Goal: Find contact information: Find contact information

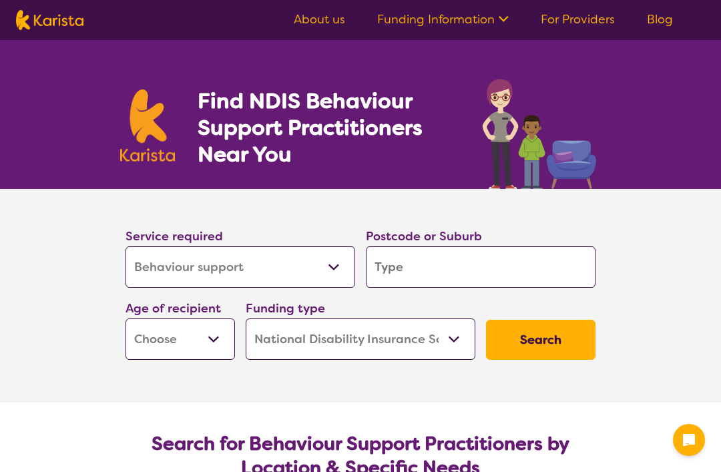
select select "Behaviour support"
select select "NDIS"
select select "Behaviour support"
select select "NDIS"
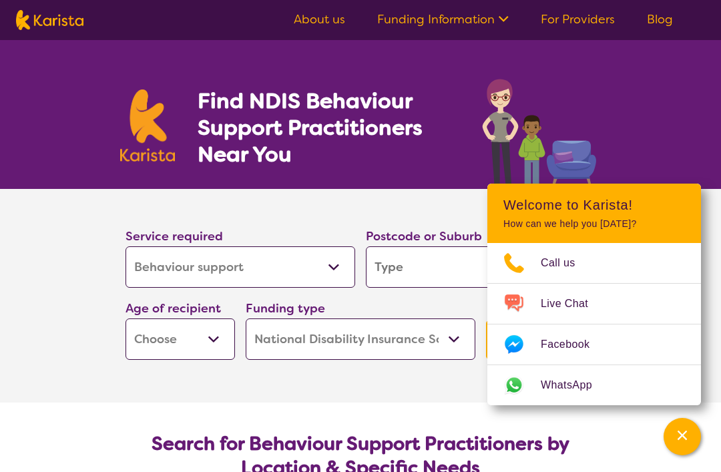
click at [425, 265] on input "search" at bounding box center [481, 266] width 230 height 41
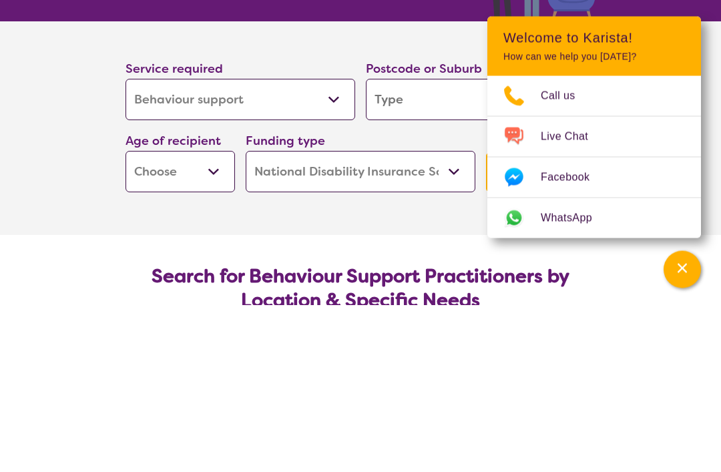
type input "3"
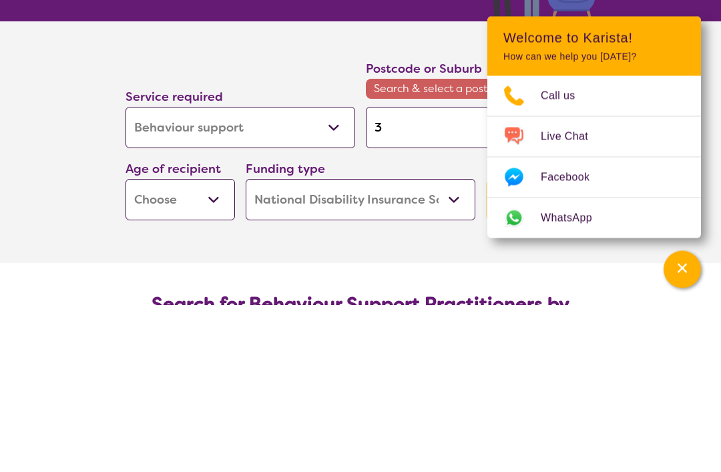
type input "33"
type input "333"
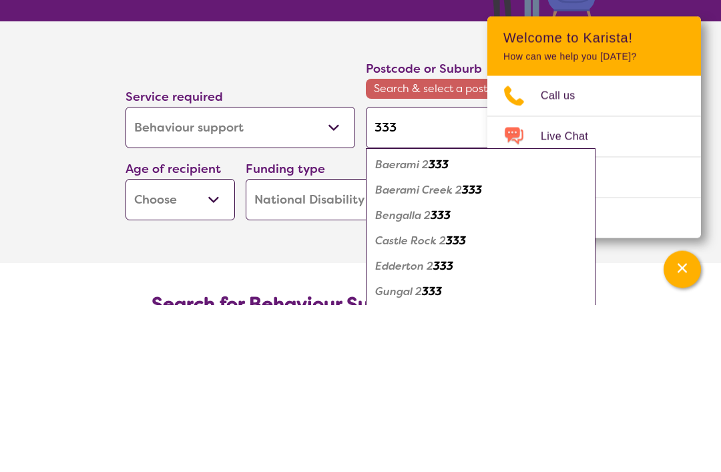
type input "3336"
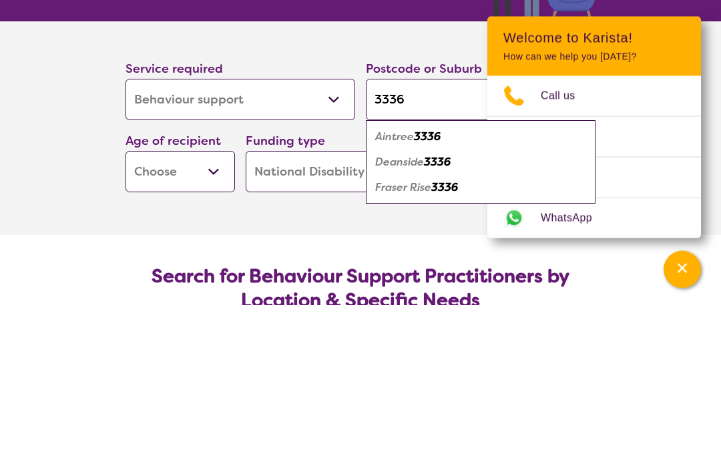
type input "3336"
click at [447, 322] on em "3336" at bounding box center [437, 329] width 27 height 14
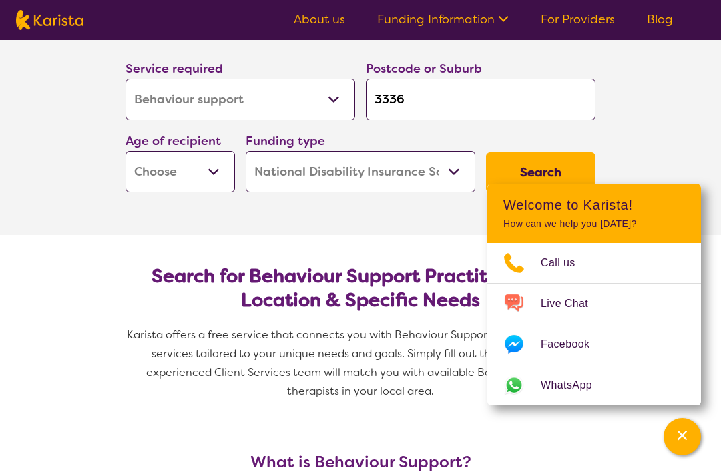
click at [204, 168] on select "Early Childhood - 0 to 9 Child - 10 to 11 Adolescent - 12 to 17 Adult - 18 to 6…" at bounding box center [181, 171] width 110 height 41
select select "EC"
click at [452, 168] on select "Home Care Package (HCP) National Disability Insurance Scheme (NDIS) I don't know" at bounding box center [361, 171] width 230 height 41
click at [544, 166] on button "Search" at bounding box center [541, 172] width 110 height 40
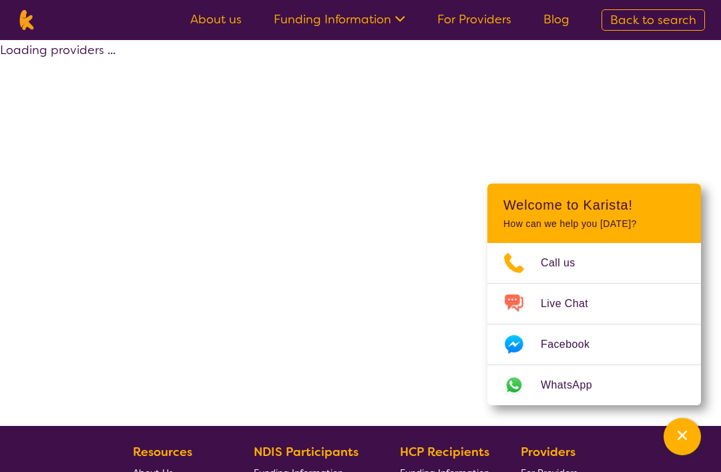
select select "by_score"
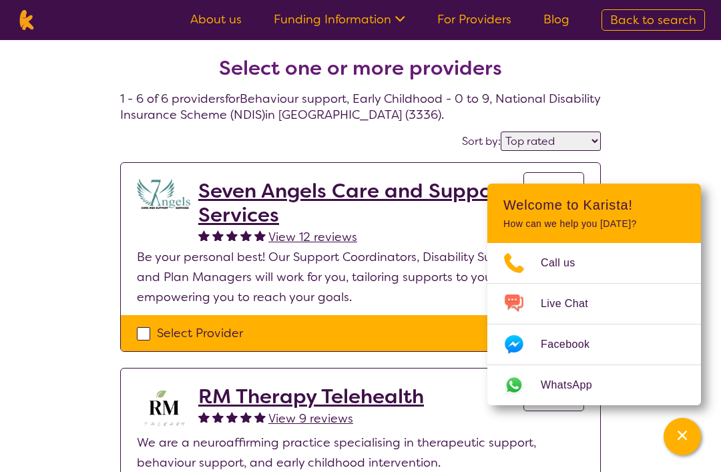
click at [680, 434] on icon "Channel Menu" at bounding box center [682, 435] width 13 height 13
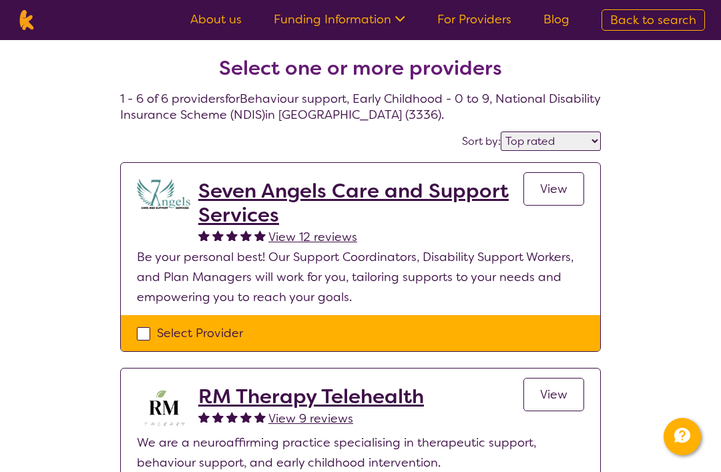
click at [437, 192] on h2 "Seven Angels Care and Support Services" at bounding box center [360, 203] width 325 height 48
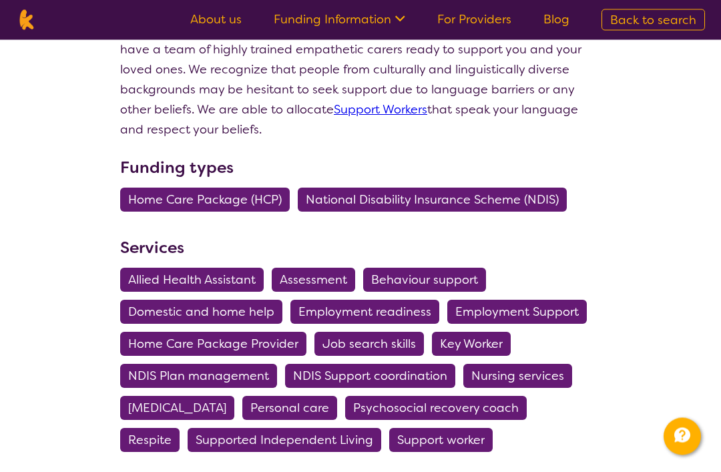
scroll to position [356, 0]
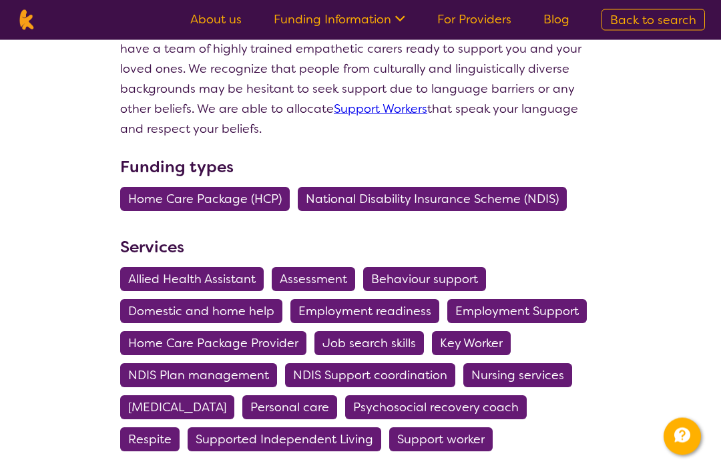
click at [451, 280] on span "Behaviour support" at bounding box center [424, 280] width 107 height 24
select select "Behaviour support"
select select "EC"
select select "NDIS"
select select "Behaviour support"
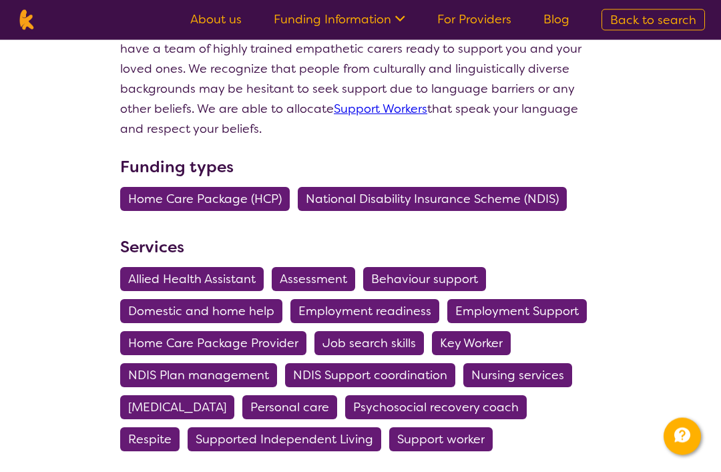
select select "EC"
select select "NDIS"
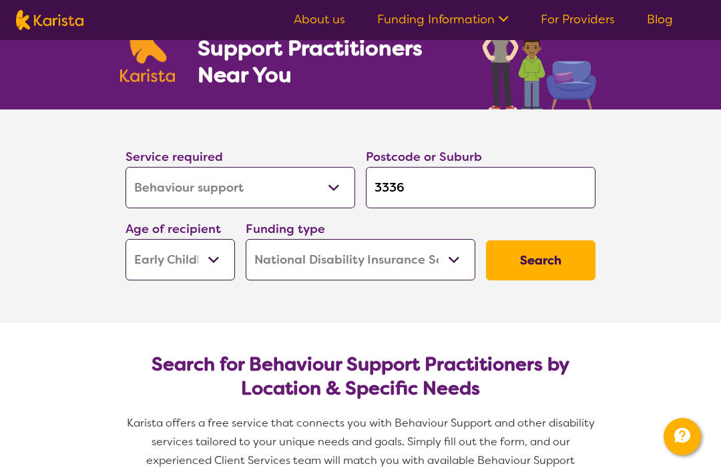
scroll to position [78, 0]
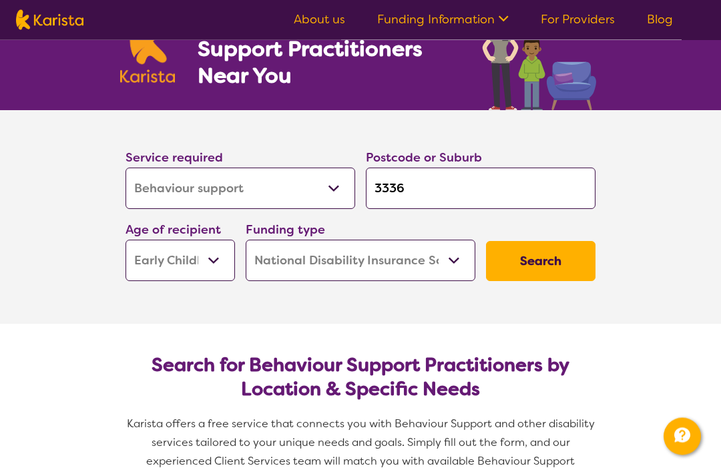
click at [544, 254] on button "Search" at bounding box center [541, 262] width 110 height 40
select select "by_score"
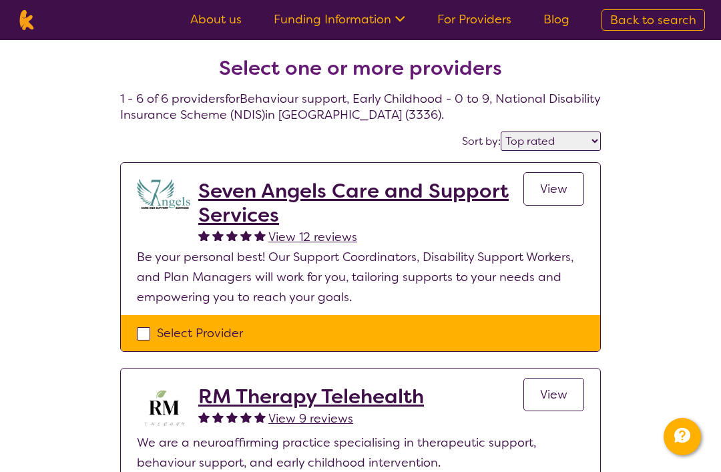
click at [347, 186] on h2 "Seven Angels Care and Support Services" at bounding box center [360, 203] width 325 height 48
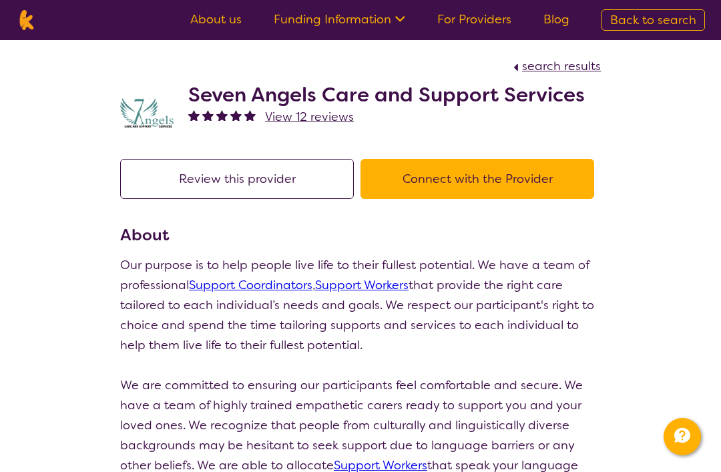
click at [513, 179] on button "Connect with the Provider" at bounding box center [478, 179] width 234 height 40
select select "by_score"
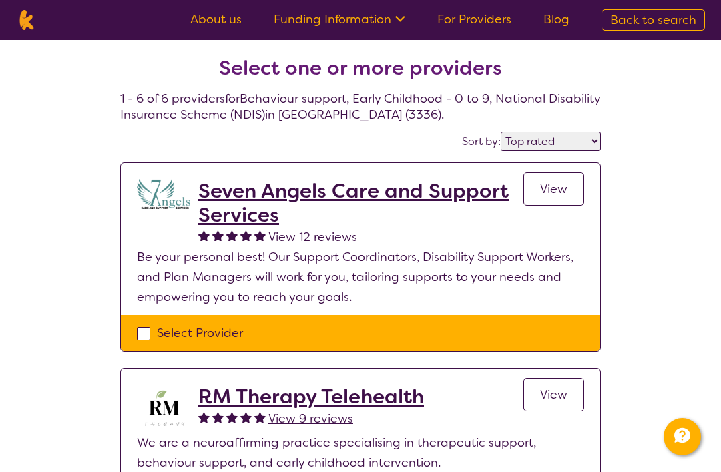
scroll to position [43, 0]
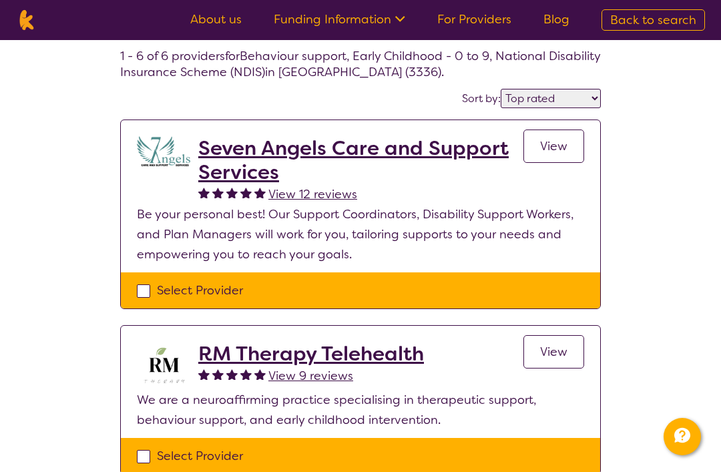
click at [565, 147] on span "View" at bounding box center [553, 146] width 27 height 16
